Goal: Find specific page/section: Find specific page/section

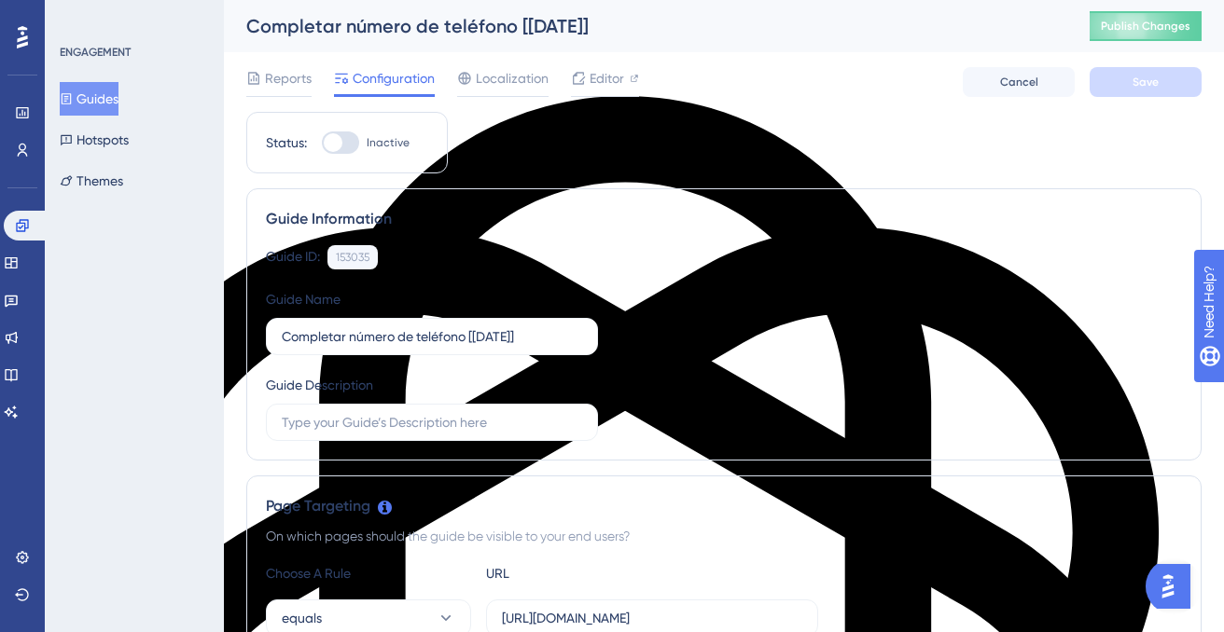
click at [104, 100] on button "Guides" at bounding box center [89, 99] width 59 height 34
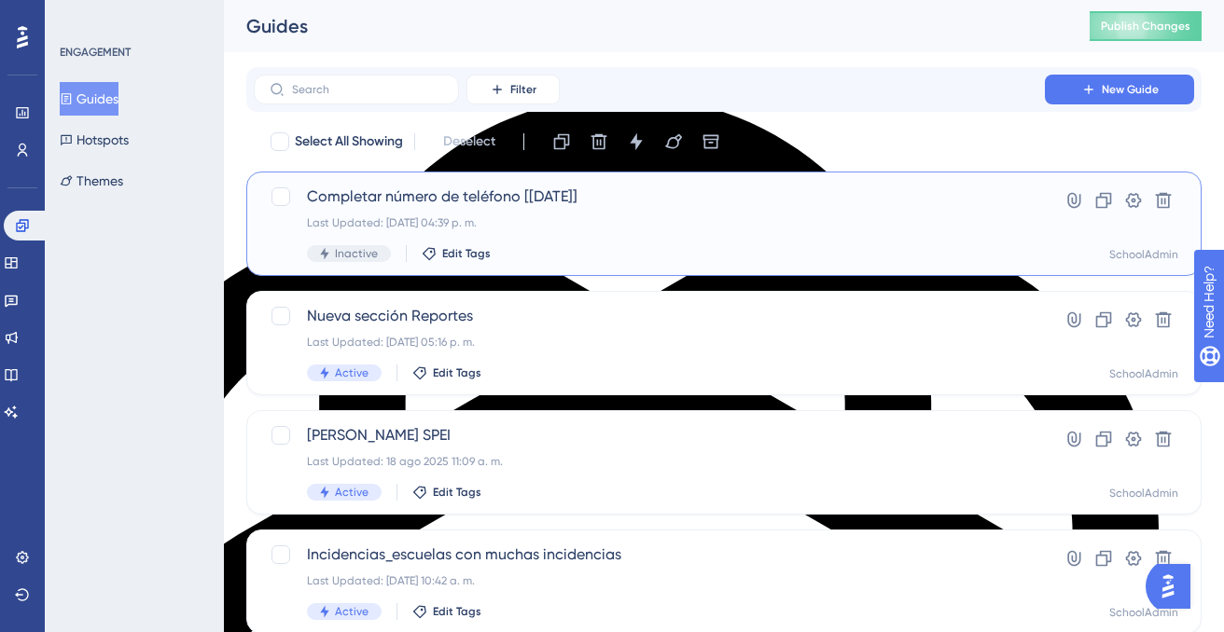
click at [863, 218] on div "Last Updated: 29 sept 2025 04:39 p. m." at bounding box center [649, 222] width 685 height 15
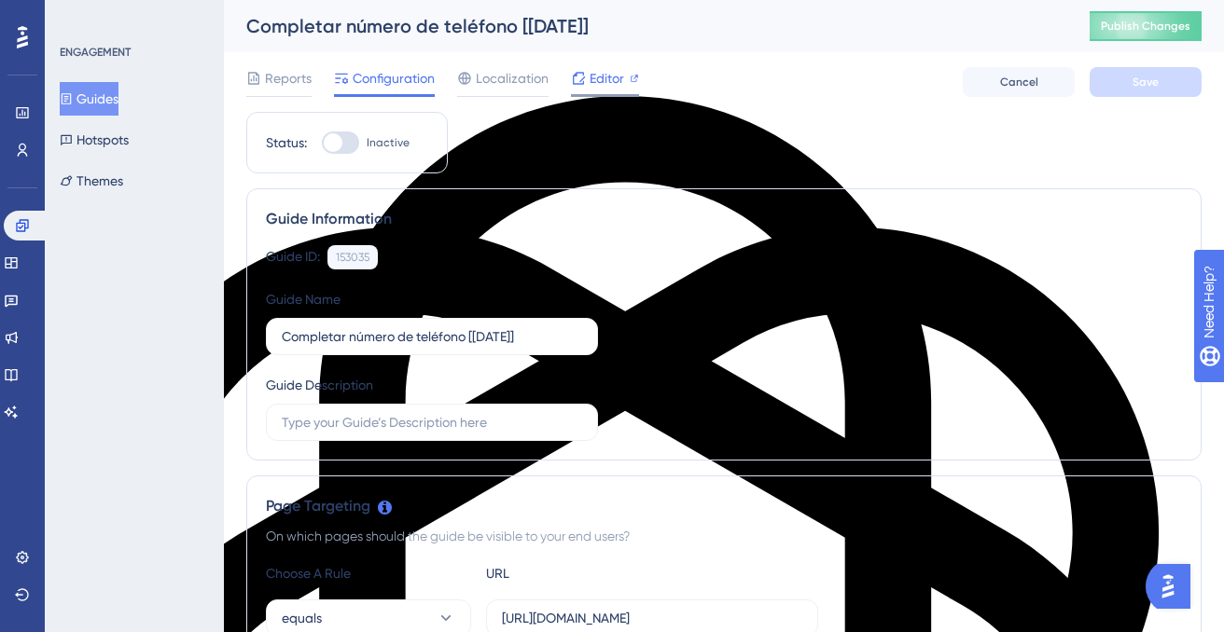
click at [618, 81] on span "Editor" at bounding box center [607, 78] width 35 height 22
